Goal: Information Seeking & Learning: Learn about a topic

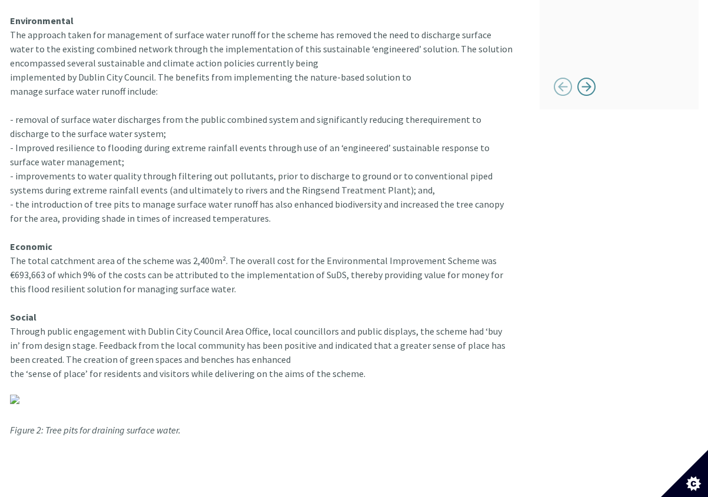
scroll to position [1211, 0]
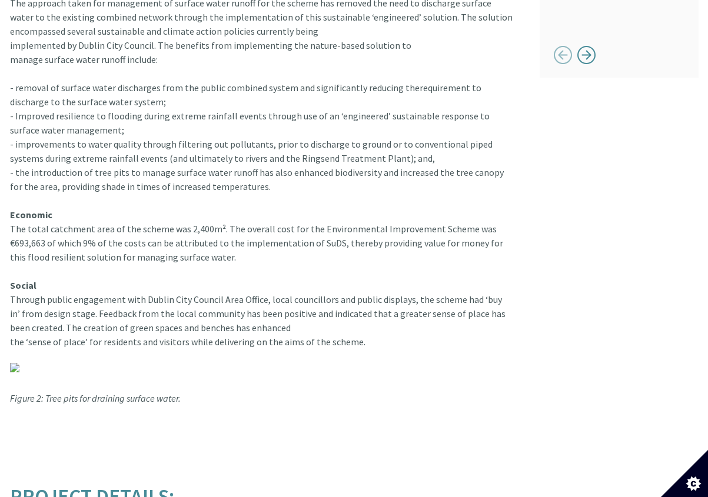
click at [13, 363] on img at bounding box center [14, 367] width 9 height 9
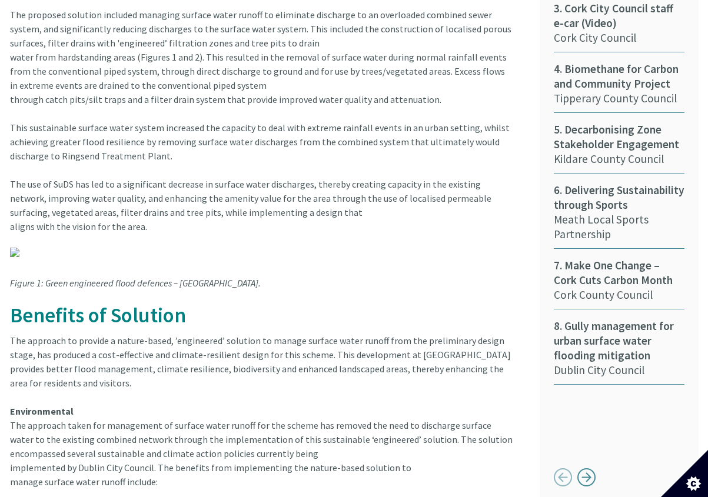
scroll to position [769, 0]
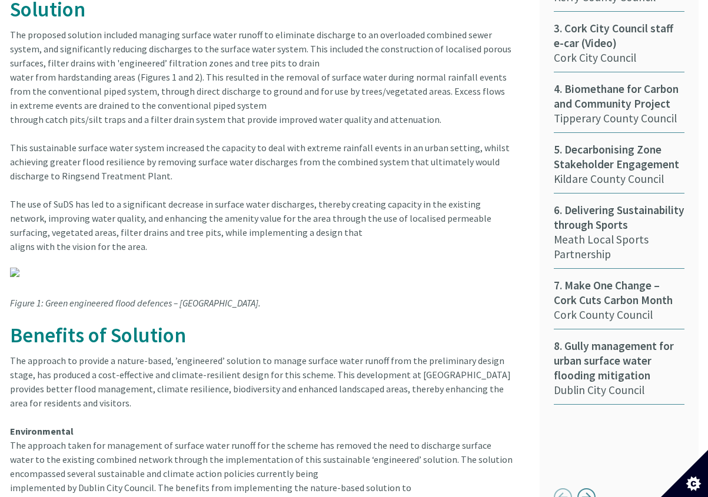
click at [75, 297] on em "Figure 1: Green engineered flood defences – [GEOGRAPHIC_DATA]." at bounding box center [135, 303] width 251 height 12
click at [13, 268] on img at bounding box center [14, 272] width 9 height 9
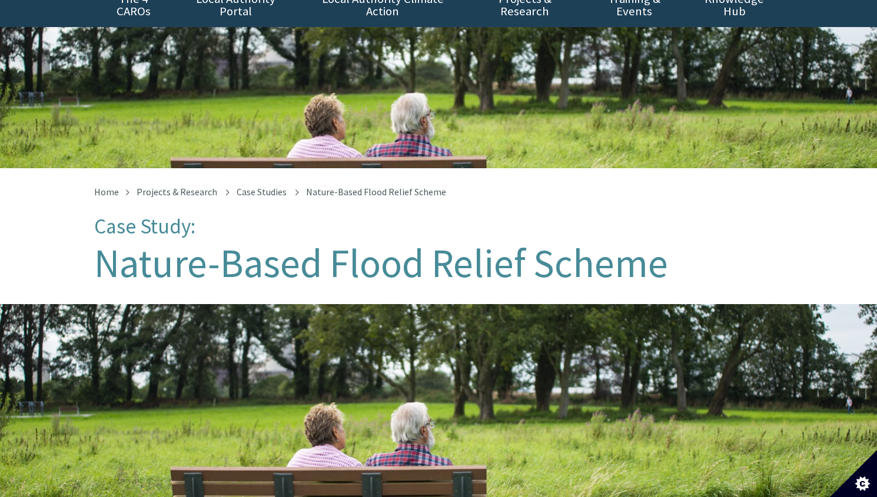
scroll to position [0, 0]
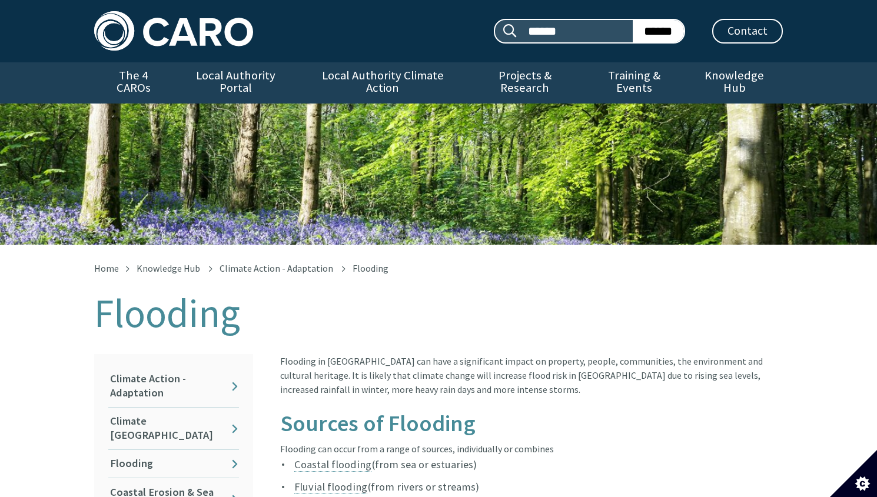
click at [151, 20] on img at bounding box center [173, 30] width 159 height 39
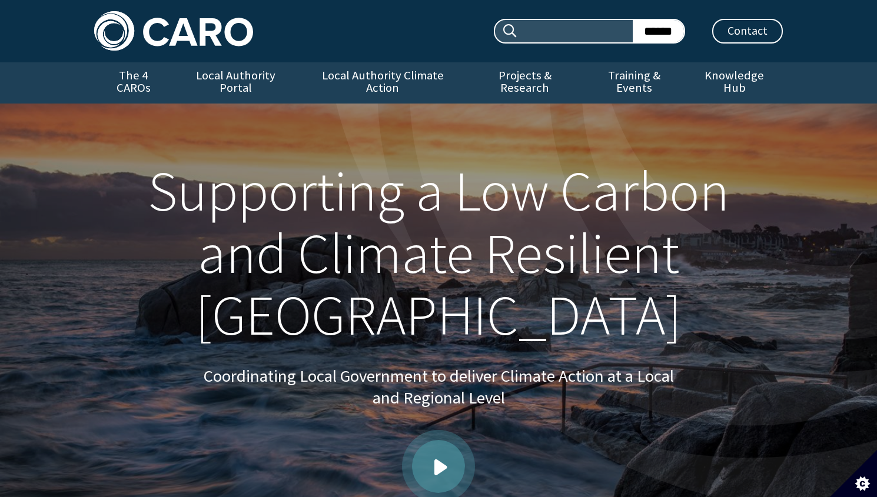
click at [579, 33] on input "Search site:" at bounding box center [575, 31] width 115 height 22
type input "**********"
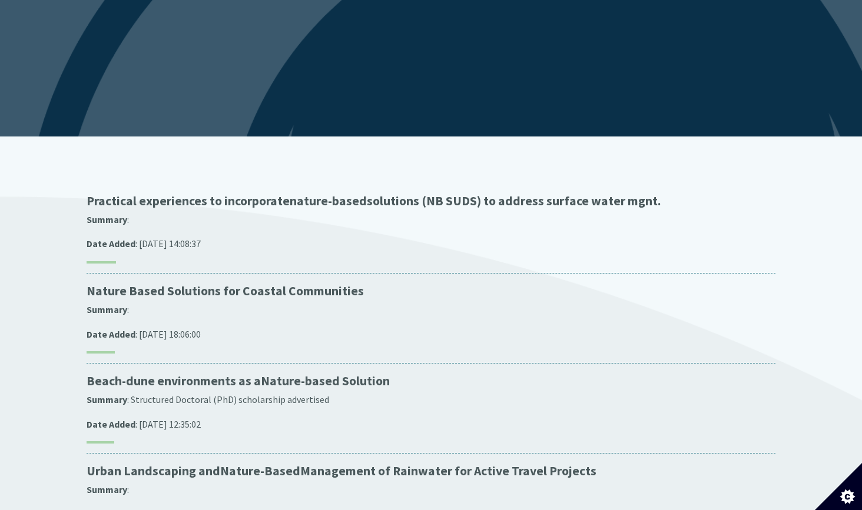
scroll to position [124, 0]
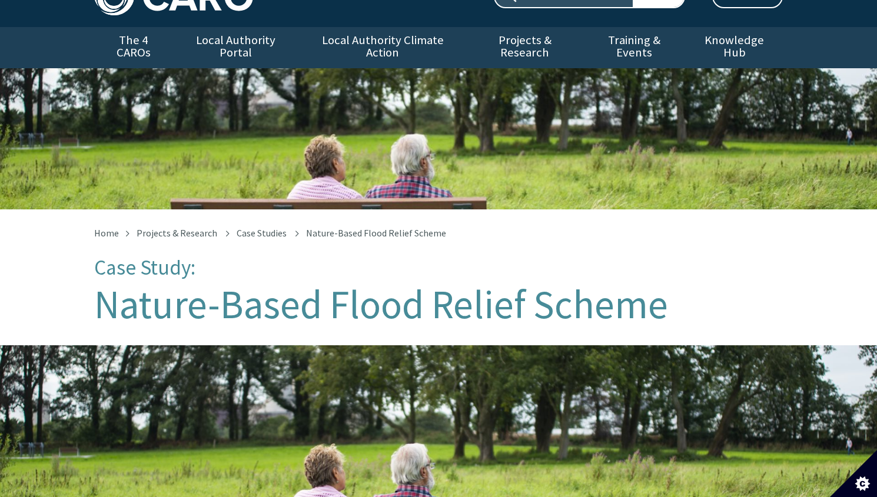
scroll to position [2, 0]
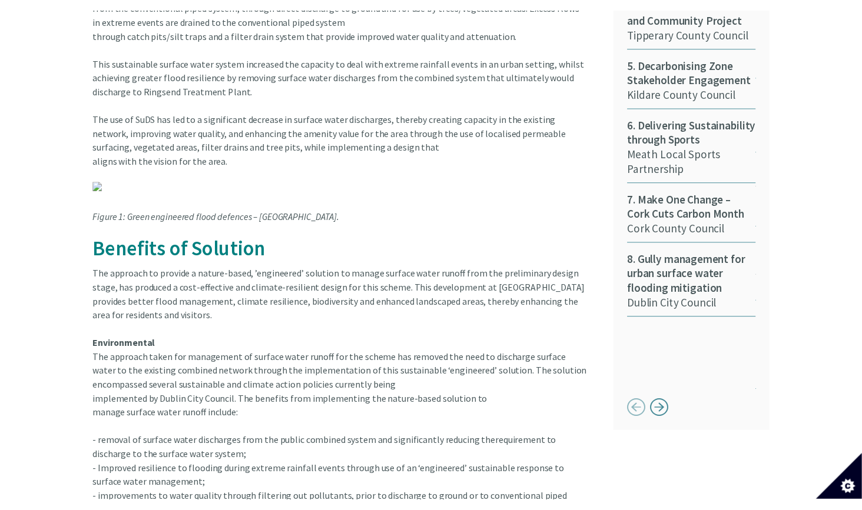
scroll to position [879, 0]
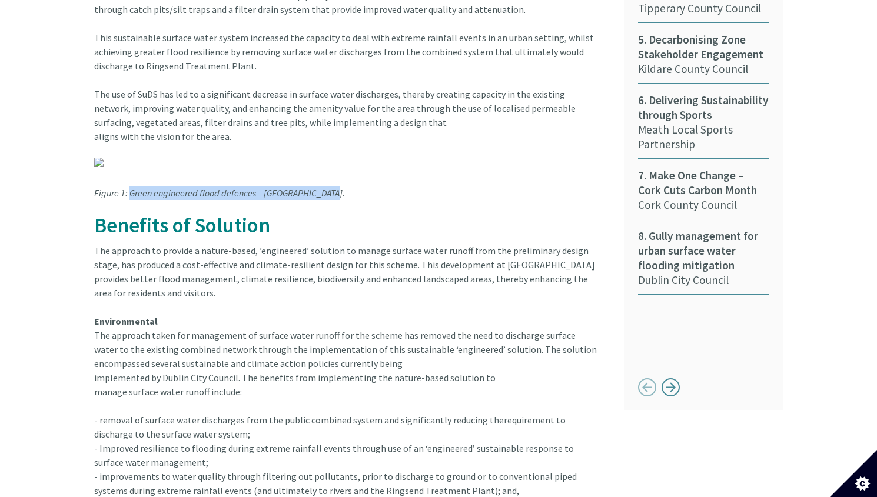
drag, startPoint x: 329, startPoint y: 182, endPoint x: 129, endPoint y: 181, distance: 200.1
click at [129, 181] on article "Background Dublin City Council initiated the Environmental Improvement Scheme f…" at bounding box center [350, 249] width 512 height 1006
copy em "Green engineered flood defences – [GEOGRAPHIC_DATA]."
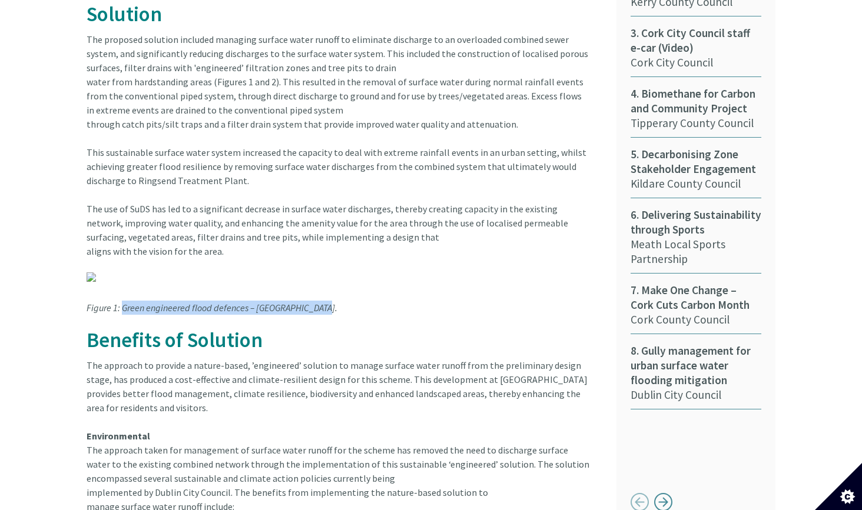
scroll to position [763, 0]
click at [346, 308] on article "Background Dublin City Council initiated the Environmental Improvement Scheme f…" at bounding box center [343, 364] width 512 height 1006
click at [310, 303] on em "Figure 1: Green engineered flood defences – [GEOGRAPHIC_DATA]." at bounding box center [212, 309] width 251 height 12
drag, startPoint x: 312, startPoint y: 296, endPoint x: 122, endPoint y: 301, distance: 190.2
click at [122, 303] on em "Figure 1: Green engineered flood defences – [GEOGRAPHIC_DATA]." at bounding box center [212, 309] width 251 height 12
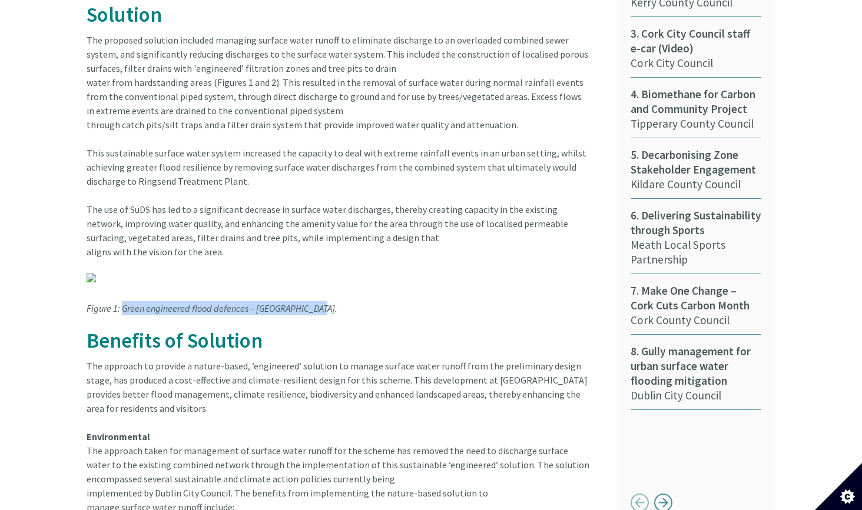
copy em "Green engineered flood defences – [GEOGRAPHIC_DATA]"
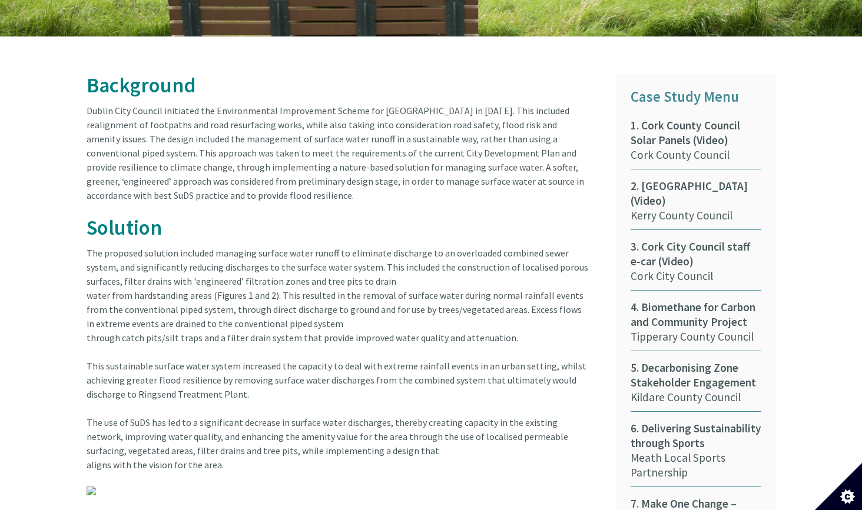
scroll to position [473, 0]
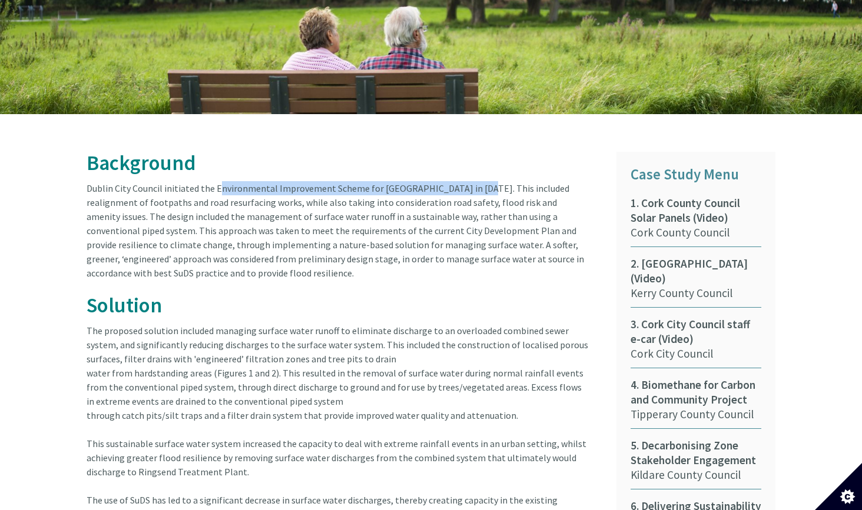
drag, startPoint x: 214, startPoint y: 177, endPoint x: 464, endPoint y: 177, distance: 250.1
copy article "Environmental Improvement Scheme for Crumlin Village in 2018"
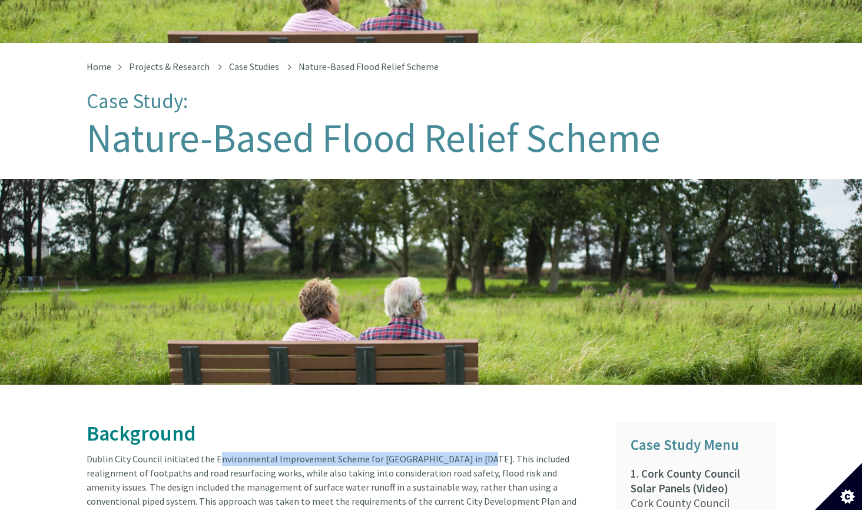
scroll to position [175, 0]
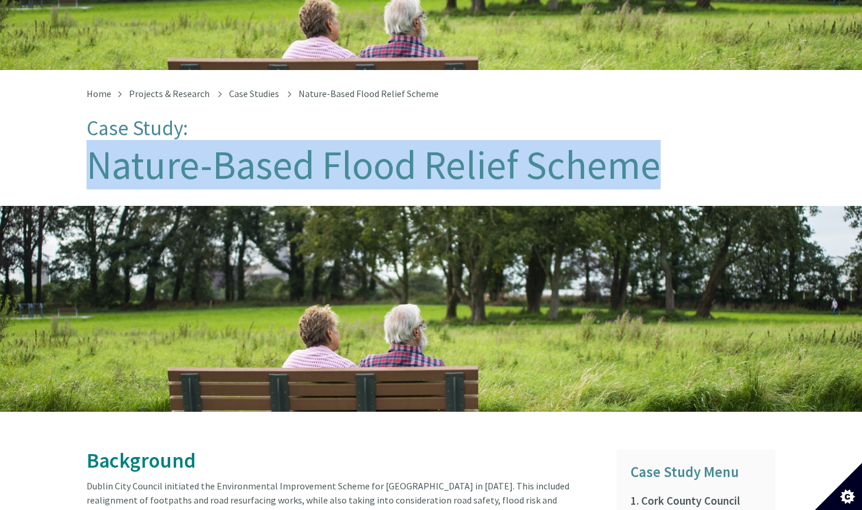
drag, startPoint x: 656, startPoint y: 167, endPoint x: 82, endPoint y: 162, distance: 574.4
click at [82, 162] on div "Home Projects & Research Case Studies Nature-Based Flood Relief Scheme Case Stu…" at bounding box center [431, 138] width 706 height 98
copy h1 "Nature-Based Flood Relief Scheme"
